Goal: Information Seeking & Learning: Learn about a topic

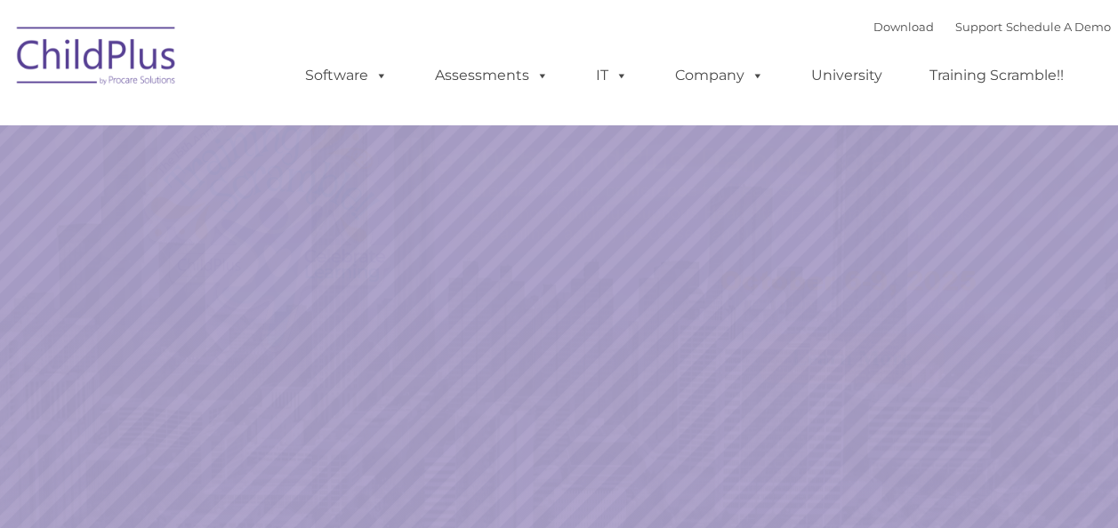
select select "MEDIUM"
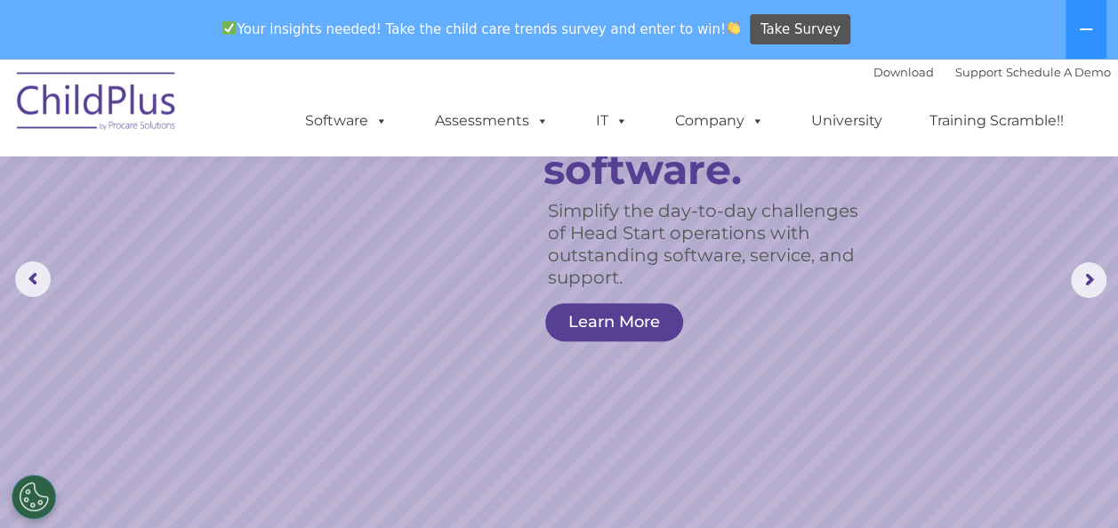
scroll to position [142, 0]
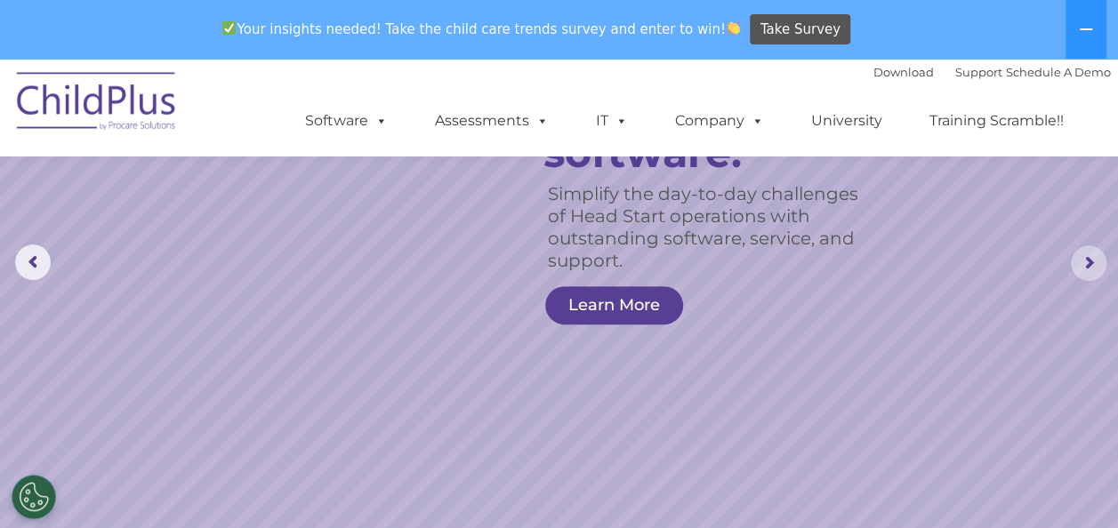
click at [1091, 254] on rs-arrow at bounding box center [1088, 263] width 36 height 36
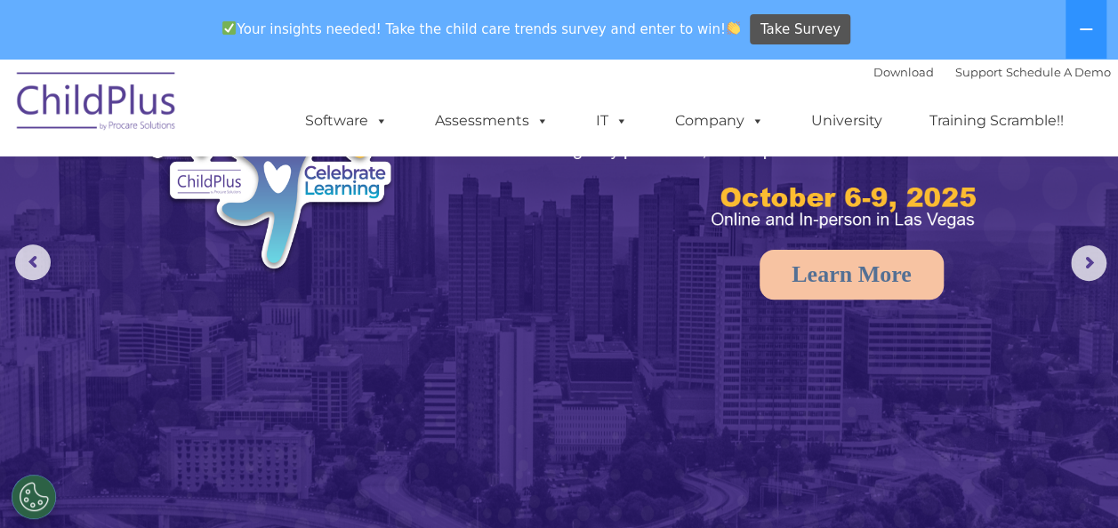
click at [270, 204] on img at bounding box center [323, 149] width 376 height 274
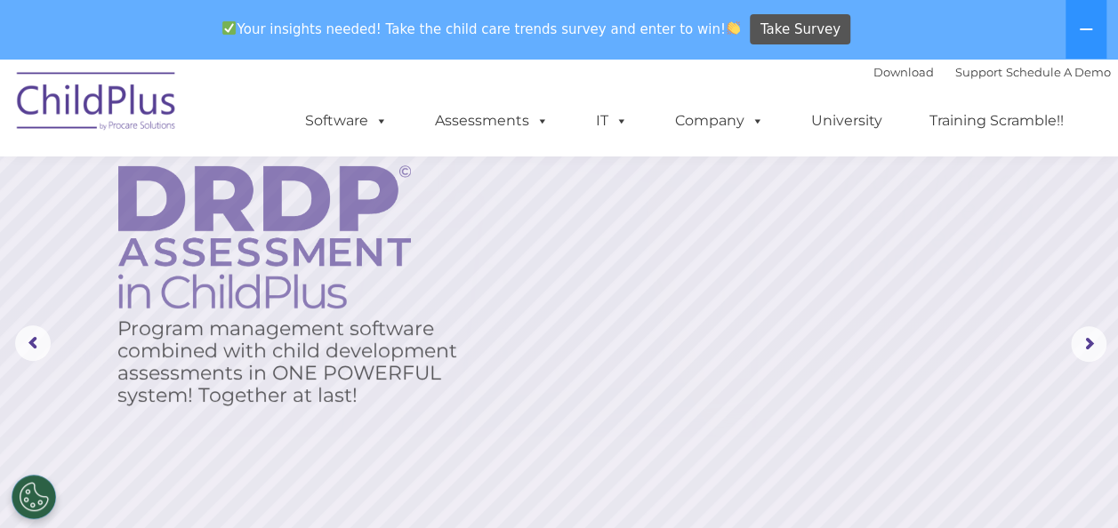
scroll to position [36, 0]
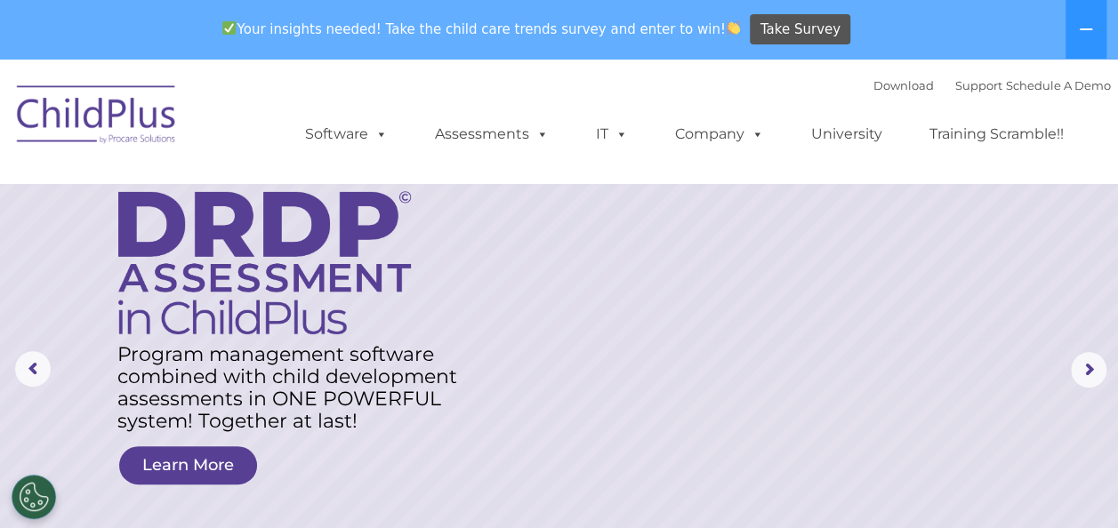
click at [786, 235] on rs-layer at bounding box center [559, 370] width 1118 height 694
click at [758, 301] on rs-layer at bounding box center [559, 370] width 1118 height 694
click at [188, 450] on link "Learn More" at bounding box center [188, 465] width 138 height 38
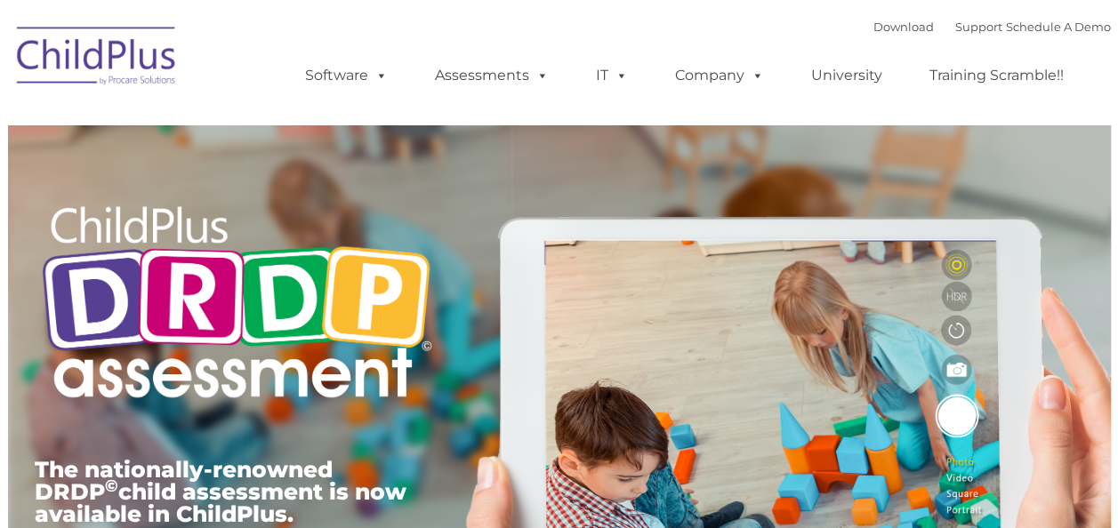
type input ""
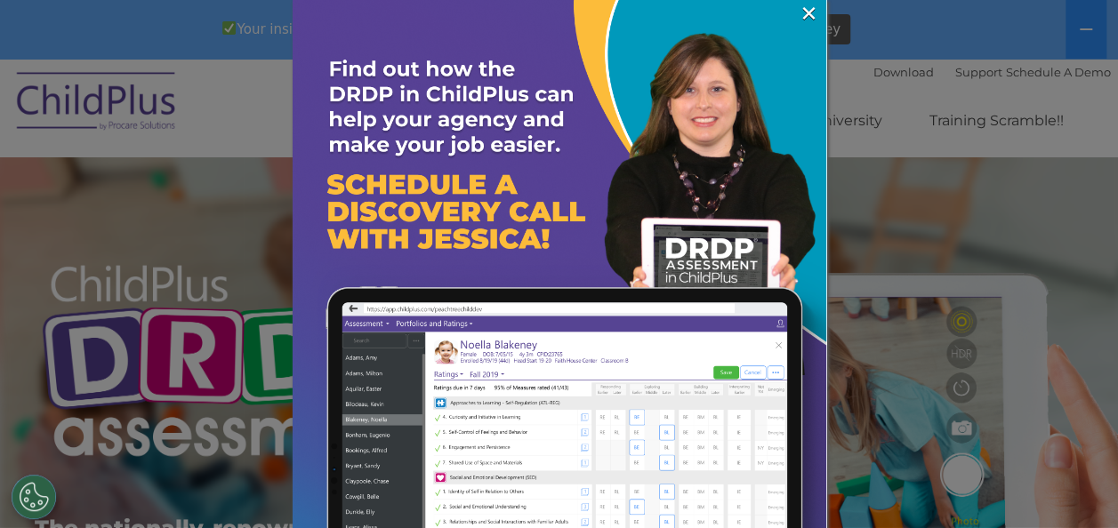
click at [658, 368] on img at bounding box center [559, 266] width 533 height 533
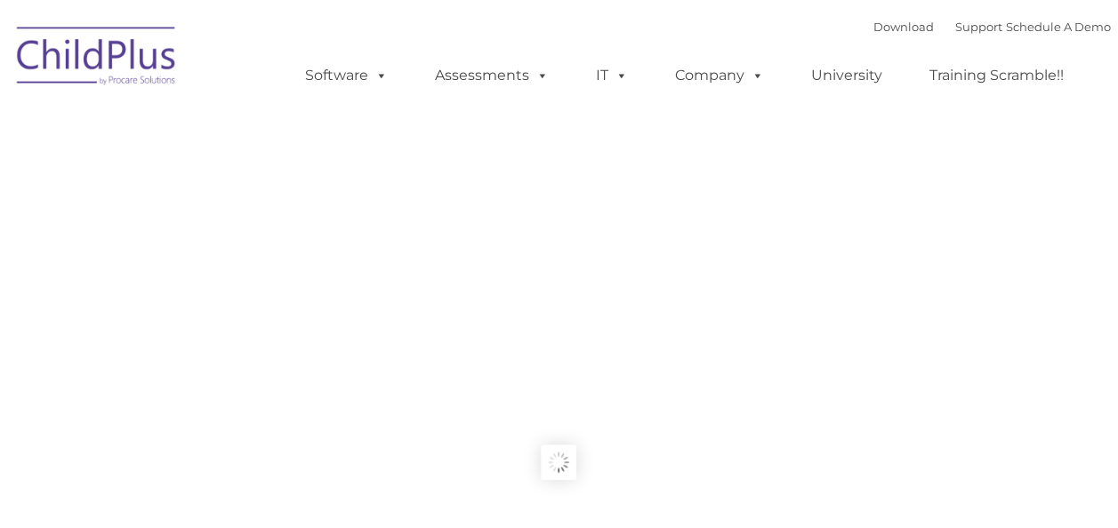
type input ""
